Goal: Navigation & Orientation: Find specific page/section

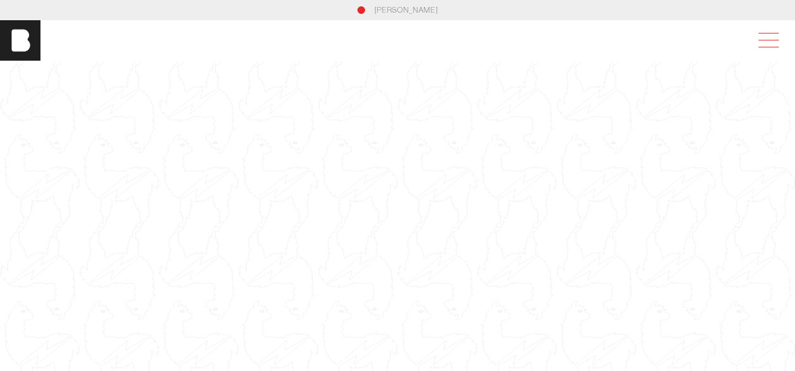
click at [778, 44] on span at bounding box center [765, 40] width 29 height 23
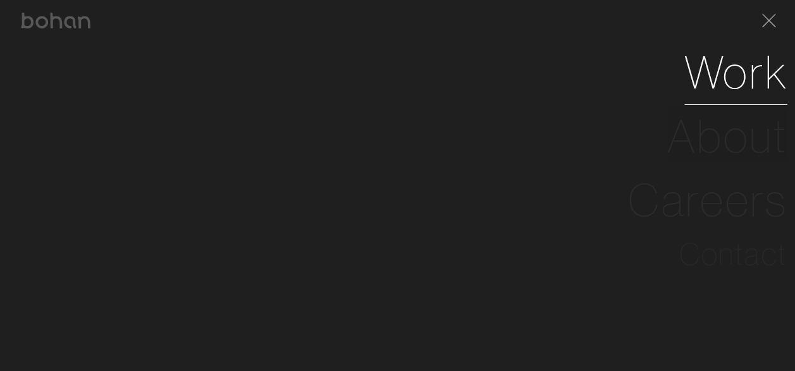
click at [729, 83] on link "Work" at bounding box center [735, 72] width 103 height 64
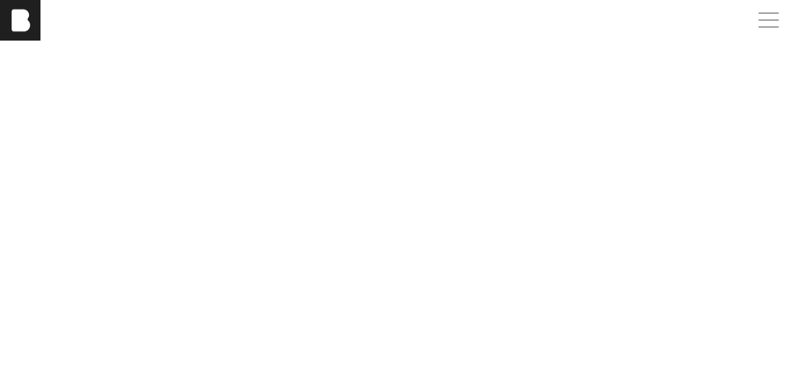
scroll to position [663, 0]
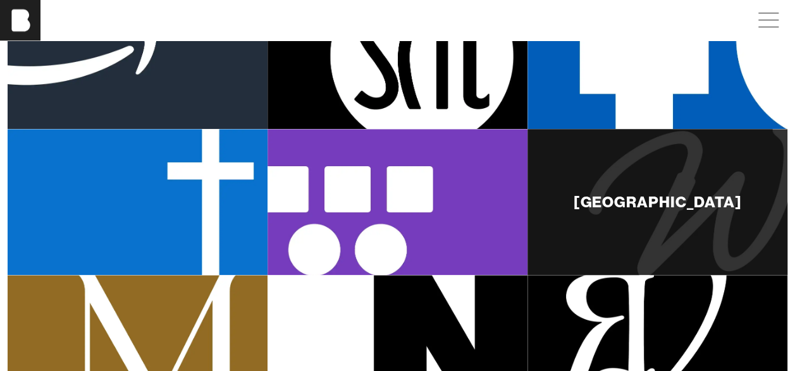
click at [667, 194] on div "[GEOGRAPHIC_DATA]" at bounding box center [657, 201] width 168 height 15
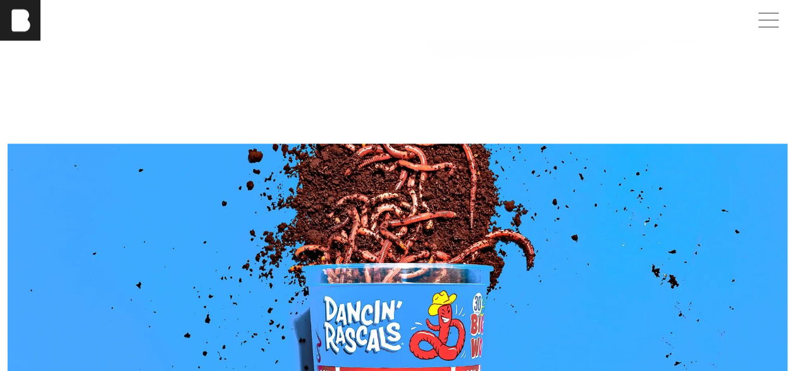
scroll to position [918, 9]
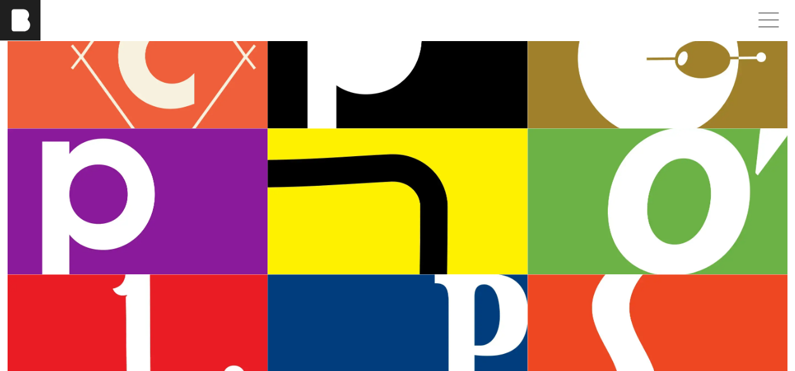
scroll to position [220, 0]
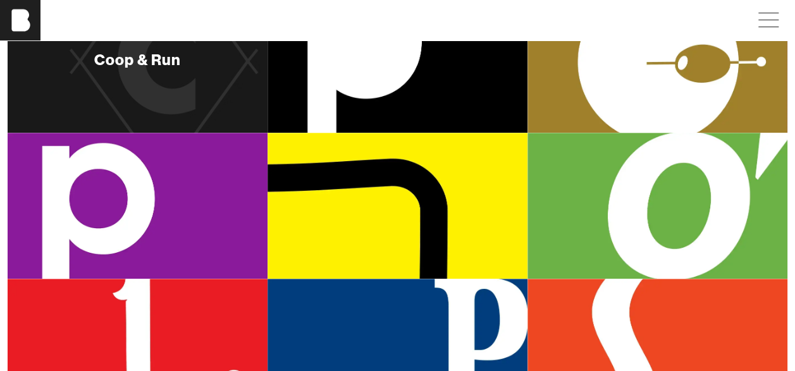
click at [149, 96] on div "Coop & Run" at bounding box center [138, 60] width 260 height 146
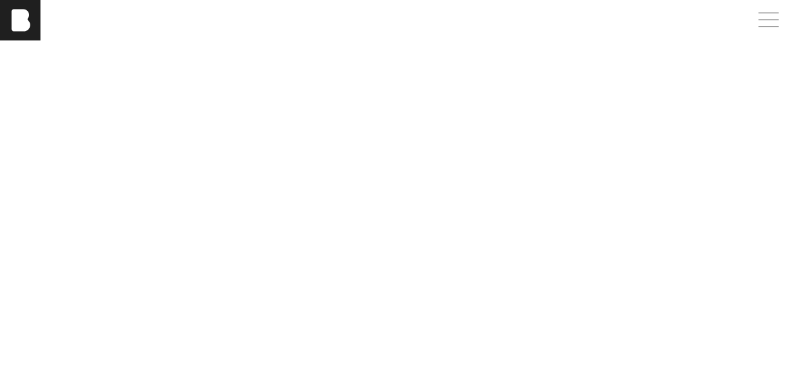
scroll to position [2451, 0]
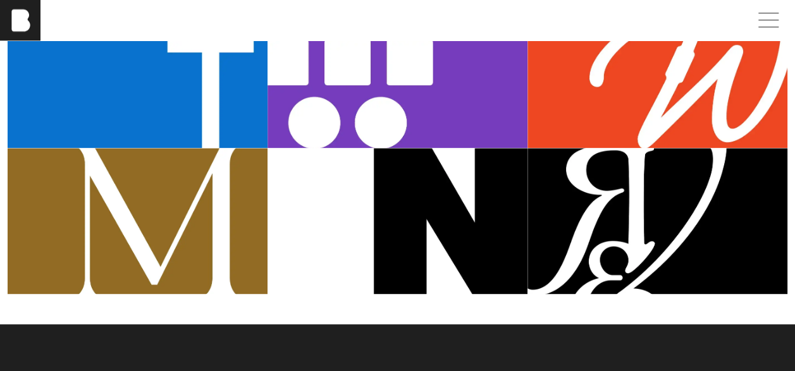
scroll to position [787, 0]
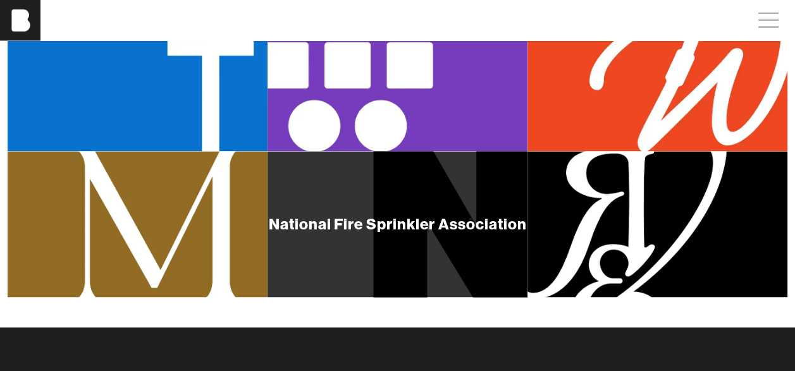
click at [373, 252] on div "National Fire Sprinkler Association" at bounding box center [398, 224] width 260 height 146
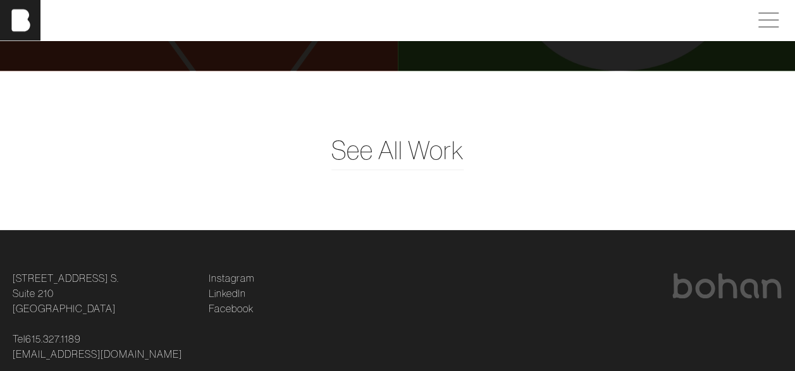
scroll to position [2989, 0]
